Goal: Task Accomplishment & Management: Complete application form

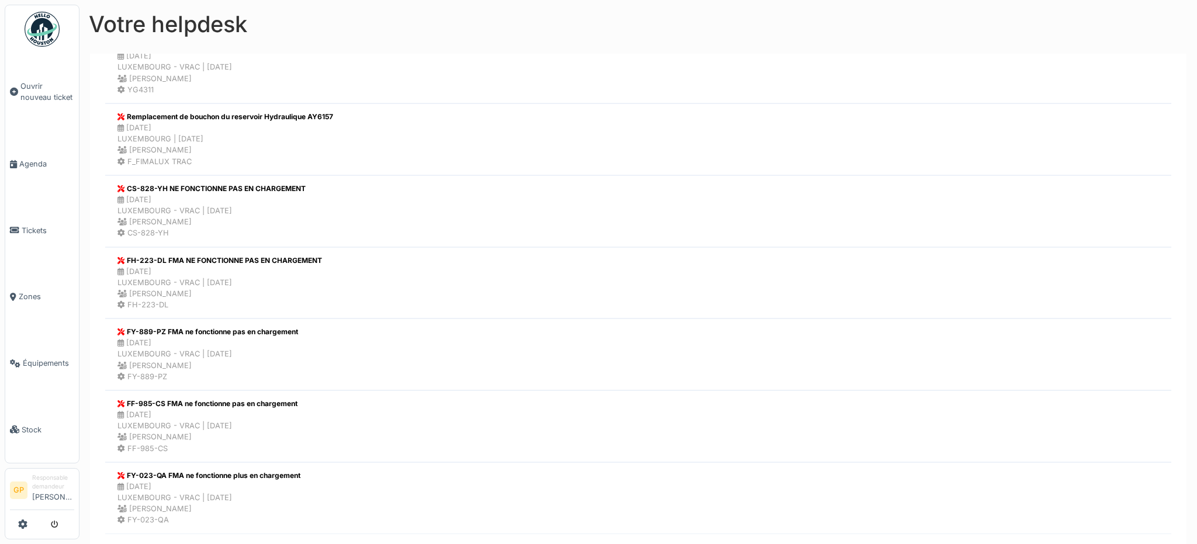
scroll to position [1231, 0]
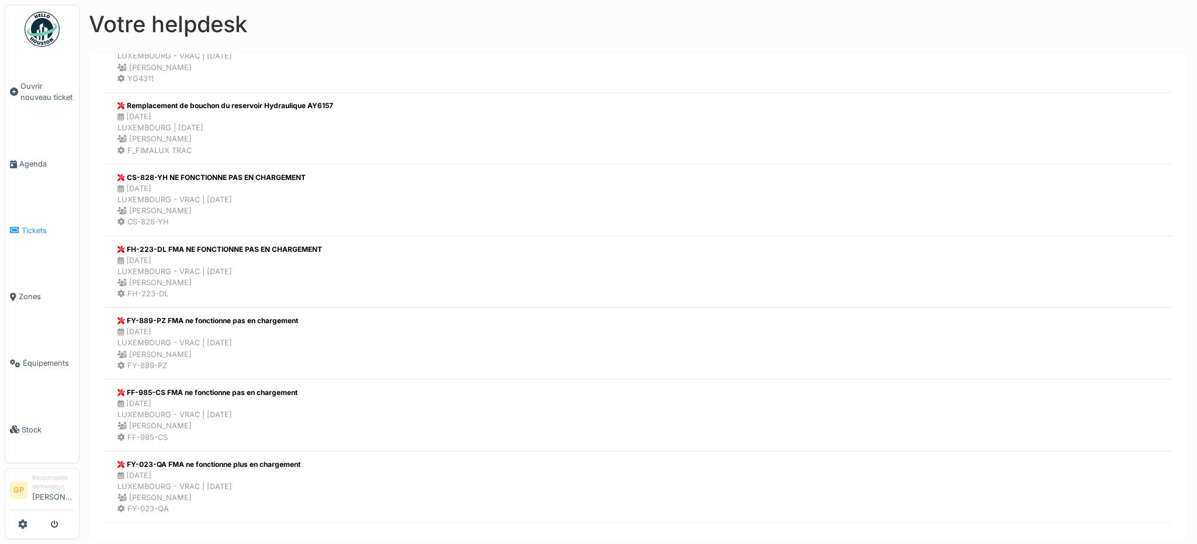
click at [54, 225] on span "Tickets" at bounding box center [48, 230] width 53 height 11
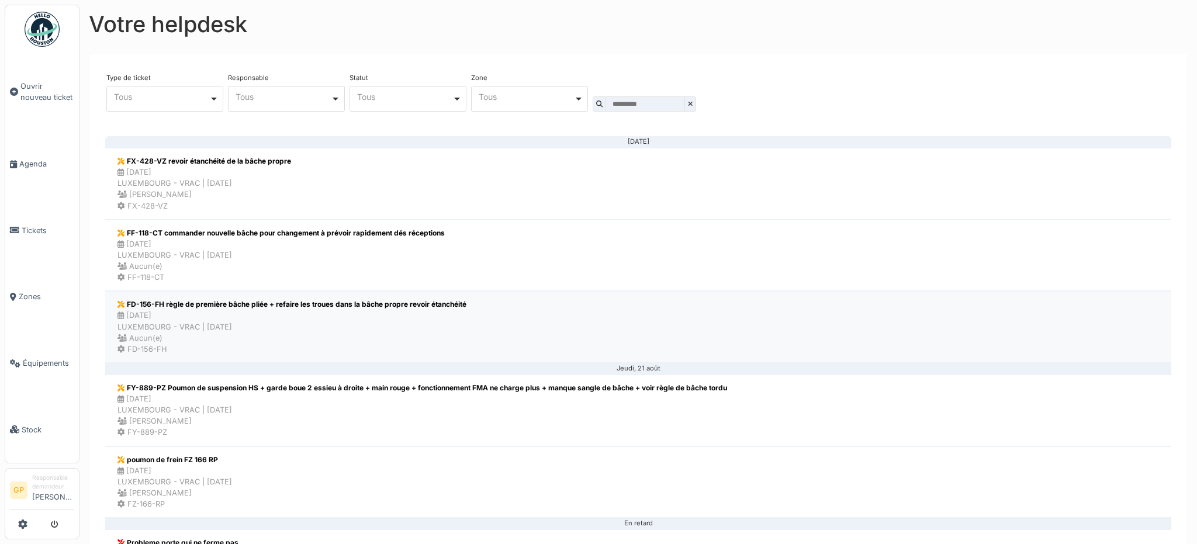
scroll to position [117, 0]
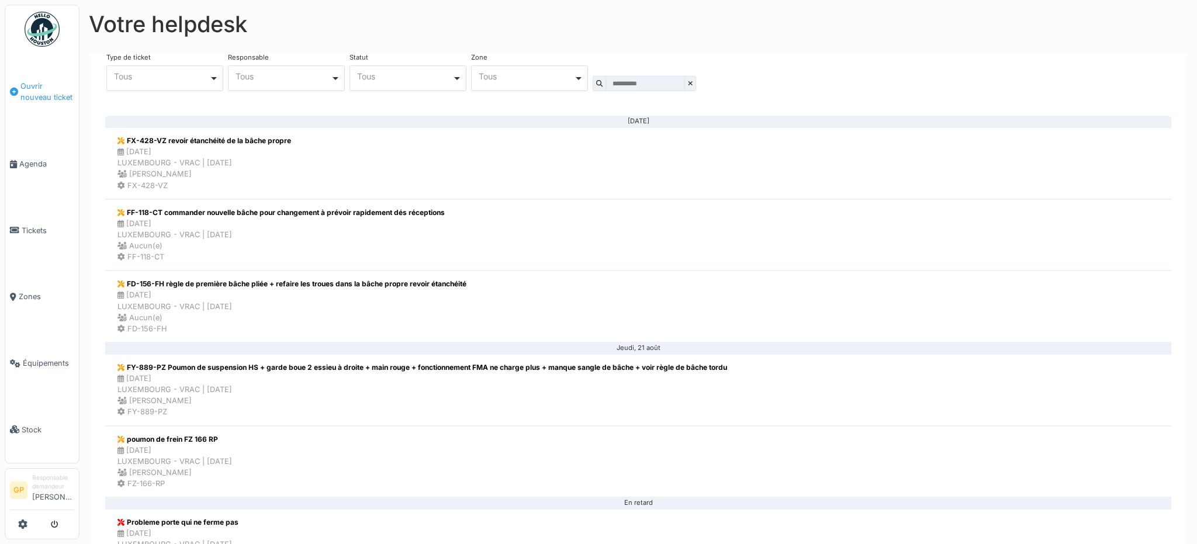
click at [58, 94] on span "Ouvrir nouveau ticket" at bounding box center [47, 92] width 54 height 22
click at [20, 87] on span "Ouvrir nouveau ticket" at bounding box center [47, 92] width 54 height 22
